Goal: Task Accomplishment & Management: Complete application form

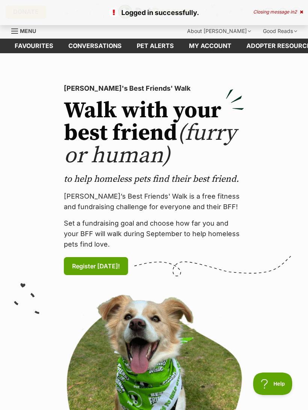
click at [20, 26] on link "Menu" at bounding box center [26, 31] width 30 height 14
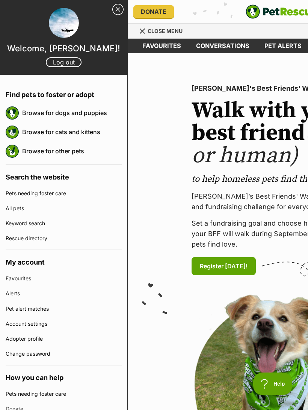
click at [37, 132] on link "Browse for cats and kittens" at bounding box center [71, 132] width 99 height 16
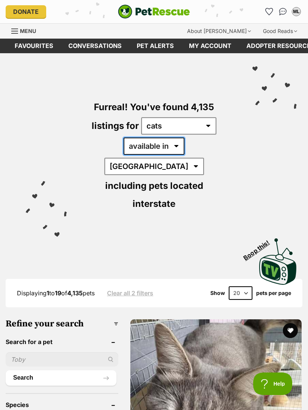
click at [146, 147] on select "available in located in" at bounding box center [153, 146] width 61 height 17
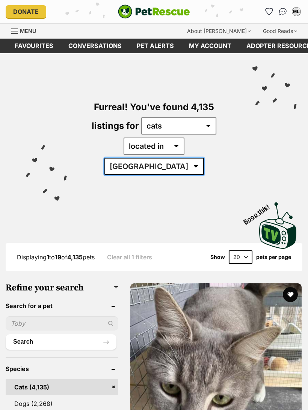
click at [204, 158] on select "Australia ACT NSW NT QLD SA TAS VIC WA" at bounding box center [153, 166] width 99 height 17
select select "VIC"
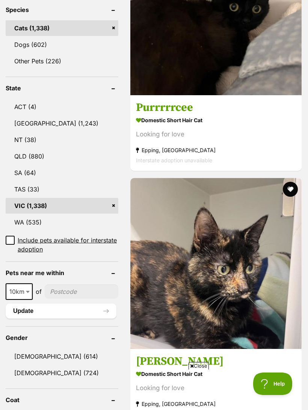
scroll to position [359, 0]
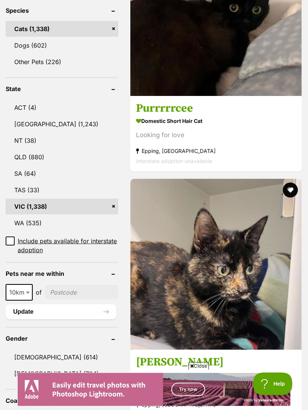
click at [56, 366] on link "Female (724)" at bounding box center [62, 374] width 113 height 16
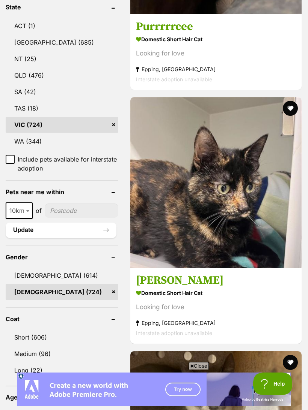
scroll to position [458, 0]
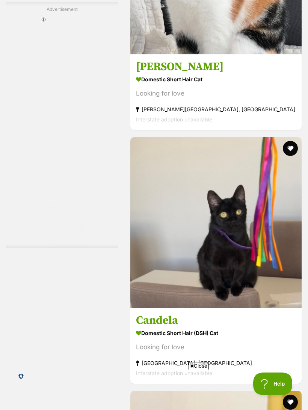
scroll to position [2346, 0]
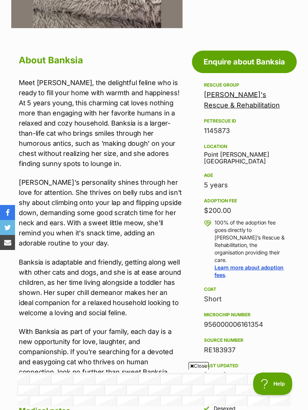
scroll to position [295, 0]
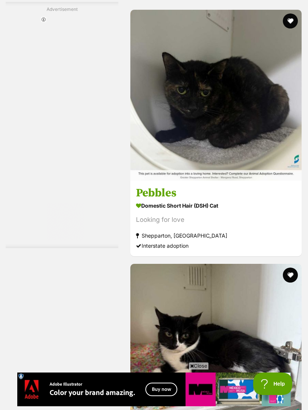
scroll to position [2073, 0]
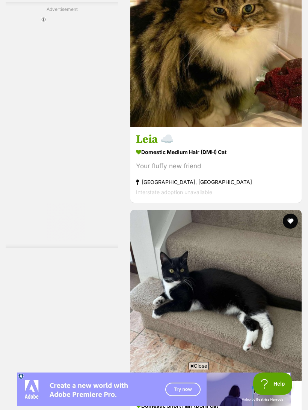
scroll to position [2418, 0]
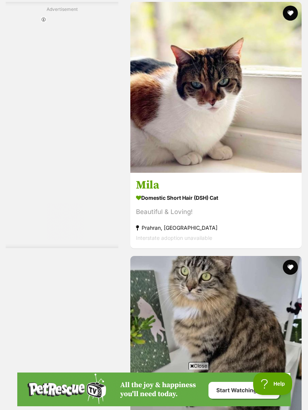
scroll to position [2214, 0]
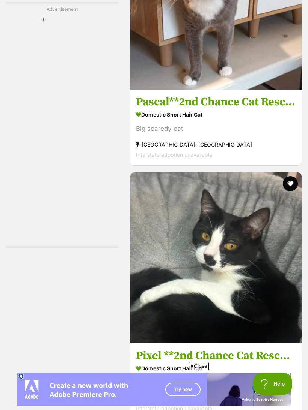
scroll to position [2323, 0]
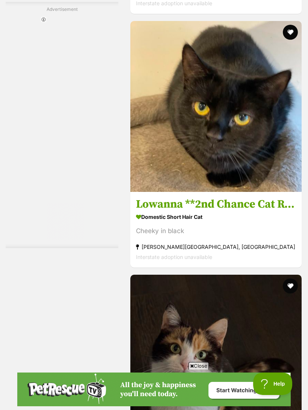
scroll to position [2299, 0]
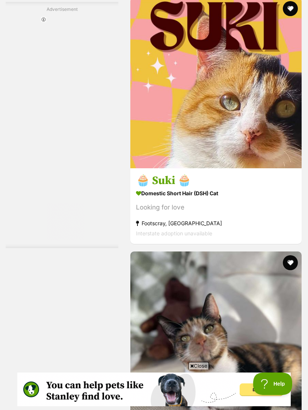
scroll to position [2214, 0]
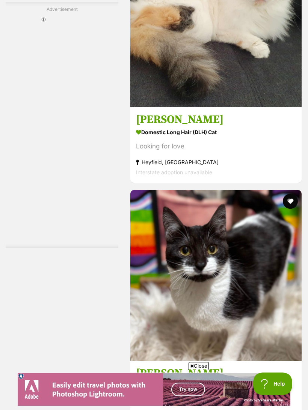
scroll to position [2376, 0]
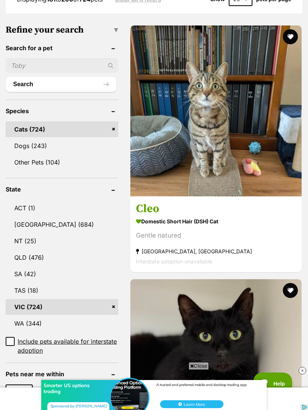
scroll to position [275, 0]
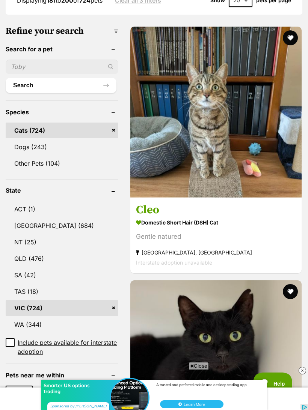
click at [171, 88] on img at bounding box center [215, 112] width 171 height 171
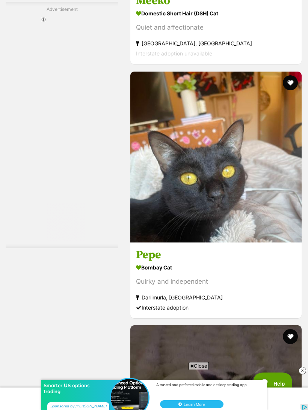
scroll to position [2195, 0]
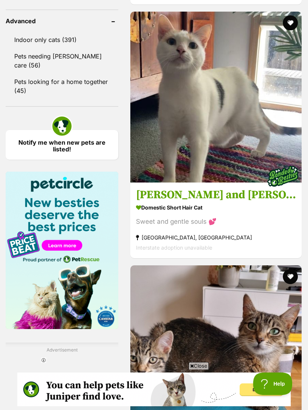
scroll to position [1048, 0]
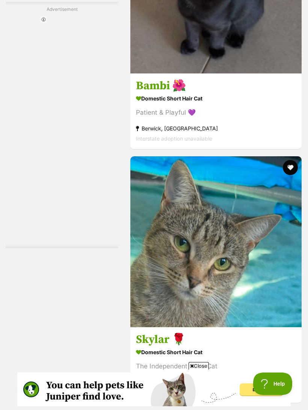
scroll to position [2192, 0]
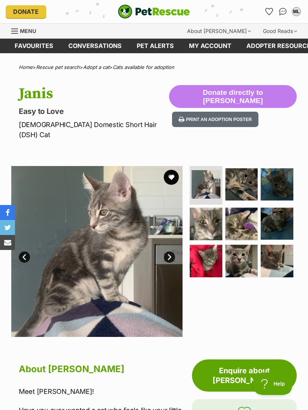
click at [237, 259] on img at bounding box center [241, 261] width 33 height 33
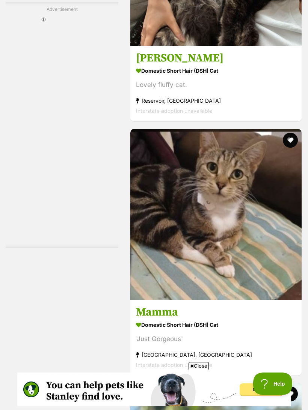
scroll to position [2369, 0]
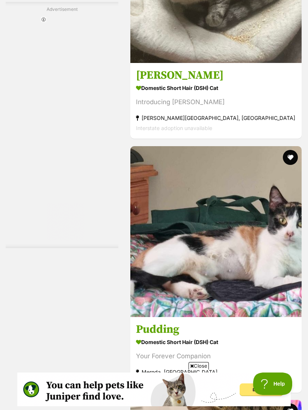
scroll to position [2004, 0]
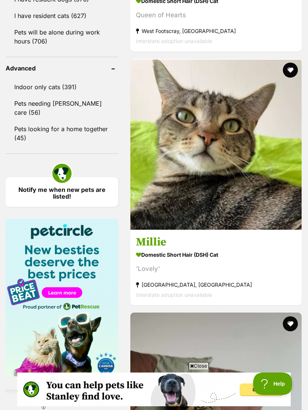
scroll to position [1005, 0]
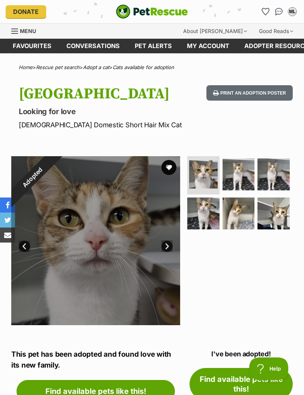
click at [163, 68] on link "Cats available for adoption" at bounding box center [144, 67] width 62 height 6
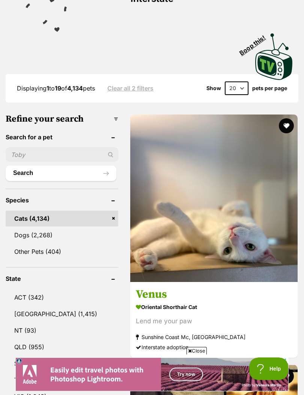
scroll to position [208, 0]
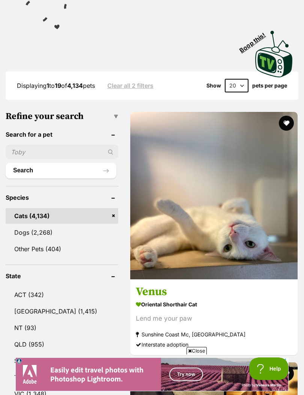
click at [71, 145] on input "text" at bounding box center [62, 152] width 113 height 14
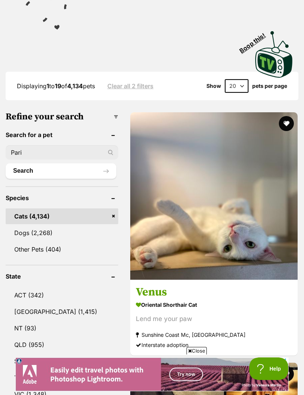
scroll to position [0, 0]
type input "[GEOGRAPHIC_DATA]"
click at [54, 163] on button "Search" at bounding box center [61, 170] width 111 height 15
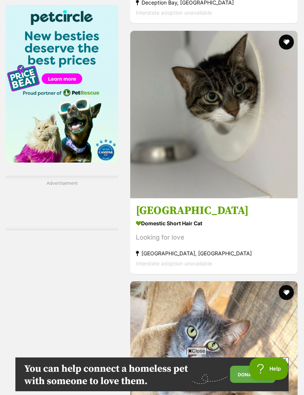
scroll to position [1038, 0]
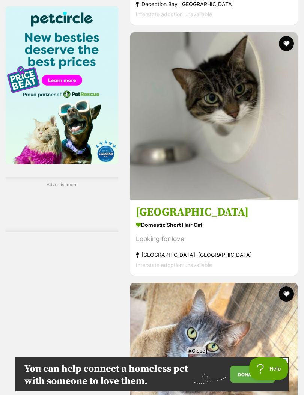
click at [240, 179] on img at bounding box center [213, 115] width 167 height 167
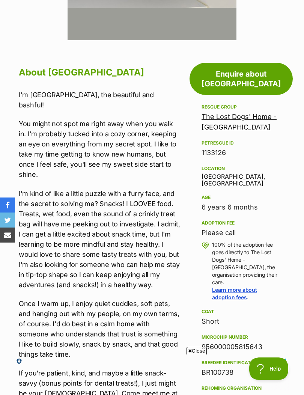
scroll to position [287, 0]
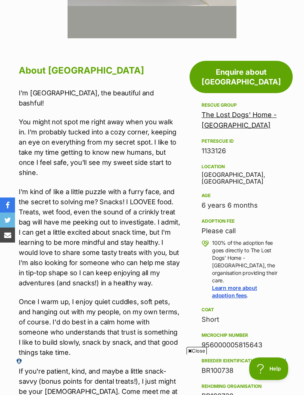
click at [278, 302] on div "Rescue group The Lost Dogs' Home - North Melbourne PetRescue ID 1133126 Locatio…" at bounding box center [240, 289] width 79 height 377
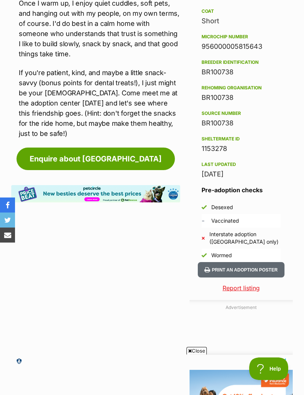
scroll to position [0, 0]
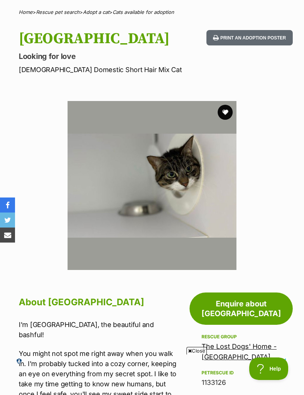
click at [204, 240] on img at bounding box center [152, 185] width 169 height 169
click at [259, 304] on link "Enquire about [GEOGRAPHIC_DATA]" at bounding box center [240, 308] width 103 height 32
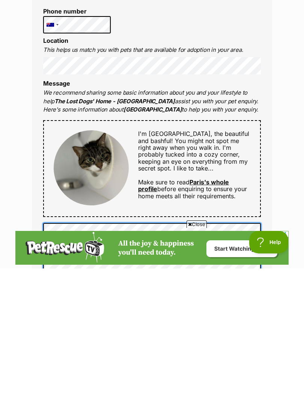
scroll to position [182, 0]
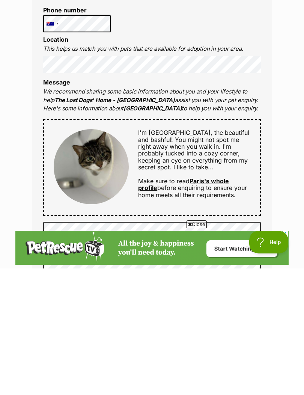
click at [222, 304] on link "Paris's whole profile" at bounding box center [183, 311] width 91 height 14
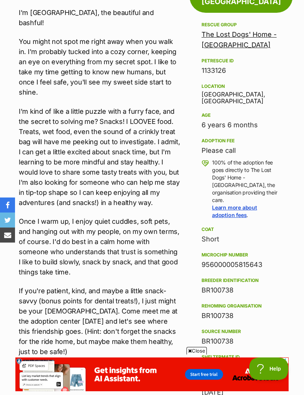
scroll to position [374, 0]
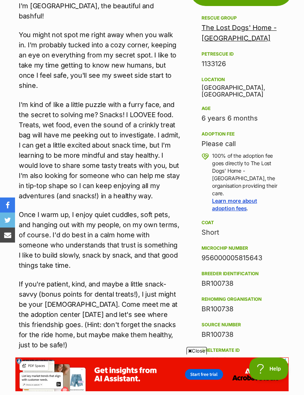
click at [132, 359] on link "Enquire about [GEOGRAPHIC_DATA]" at bounding box center [96, 370] width 158 height 23
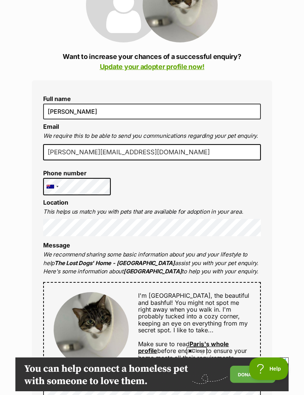
scroll to position [116, 0]
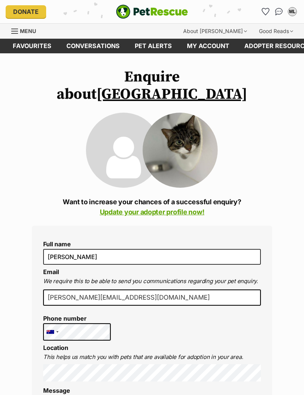
click at [161, 289] on input "[PERSON_NAME][EMAIL_ADDRESS][DOMAIN_NAME]" at bounding box center [152, 297] width 218 height 17
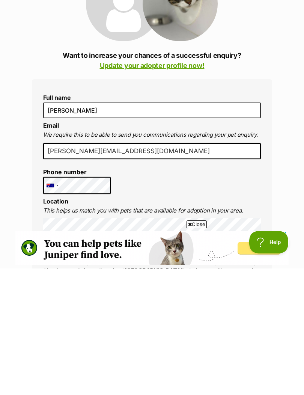
scroll to position [146, 0]
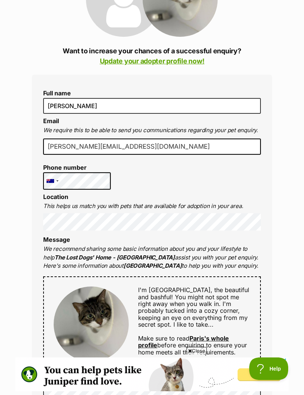
click at [240, 246] on p "We recommend sharing some basic information about you and your lifestyle to hel…" at bounding box center [152, 258] width 218 height 26
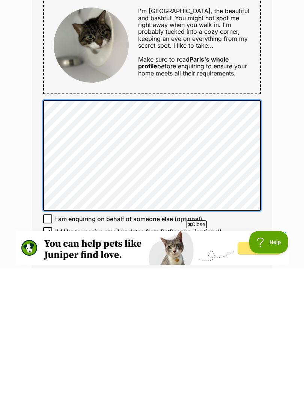
scroll to position [0, 0]
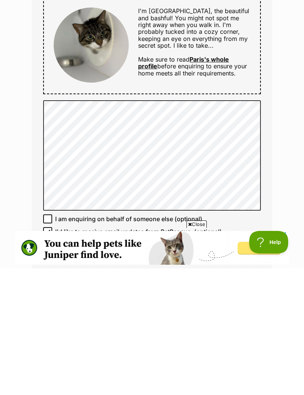
click at [40, 218] on div "Full name Mitchell Laws Email We require this to be able to send you communicat…" at bounding box center [152, 165] width 240 height 486
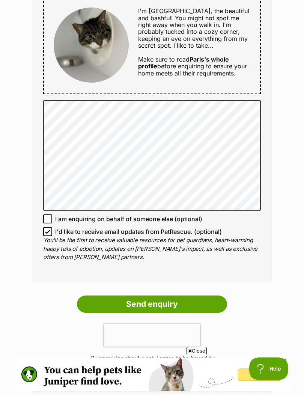
click at [44, 227] on input "I'd like to receive email updates from PetRescue. (optional)" at bounding box center [47, 231] width 9 height 9
checkbox input "false"
click at [196, 295] on input "Send enquiry" at bounding box center [152, 303] width 150 height 17
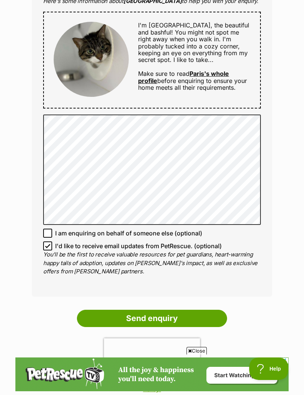
scroll to position [465, 0]
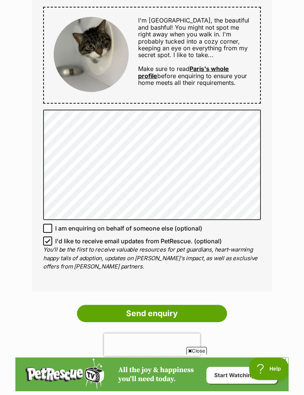
click at [44, 245] on p "You'll be the first to receive valuable resources for pet guardians, heart-warm…" at bounding box center [152, 258] width 218 height 26
click at [46, 236] on input "I'd like to receive email updates from PetRescue. (optional)" at bounding box center [47, 240] width 9 height 9
checkbox input "false"
click at [185, 305] on input "Send enquiry" at bounding box center [152, 313] width 150 height 17
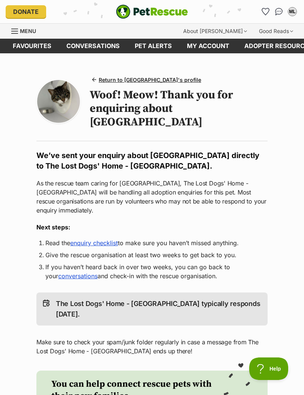
click at [65, 105] on img at bounding box center [58, 101] width 43 height 43
click at [148, 84] on link "Return to [GEOGRAPHIC_DATA]'s profile" at bounding box center [147, 79] width 114 height 11
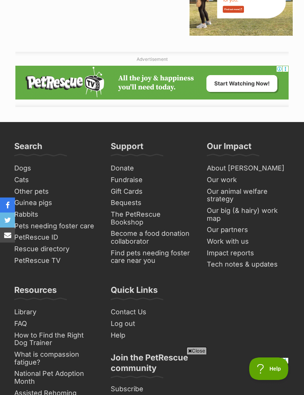
scroll to position [1061, 0]
